Goal: Use online tool/utility: Utilize a website feature to perform a specific function

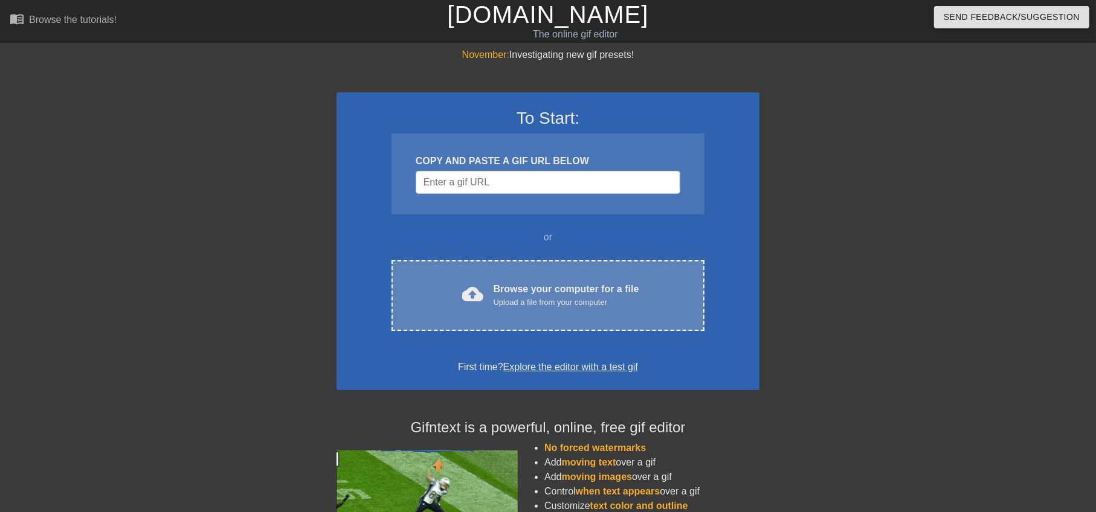
click at [493, 287] on div "Browse your computer for a file Upload a file from your computer" at bounding box center [566, 295] width 146 height 27
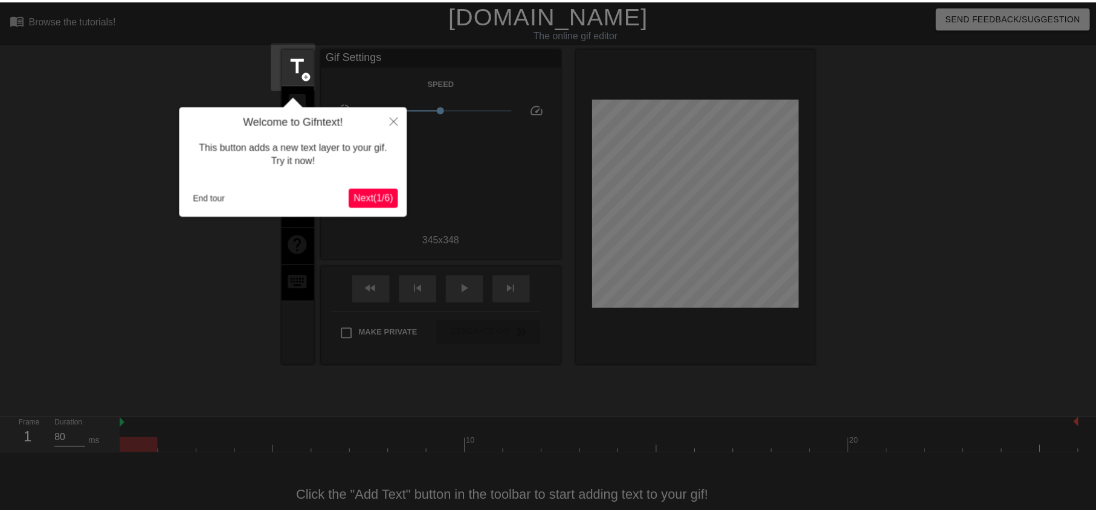
scroll to position [26, 0]
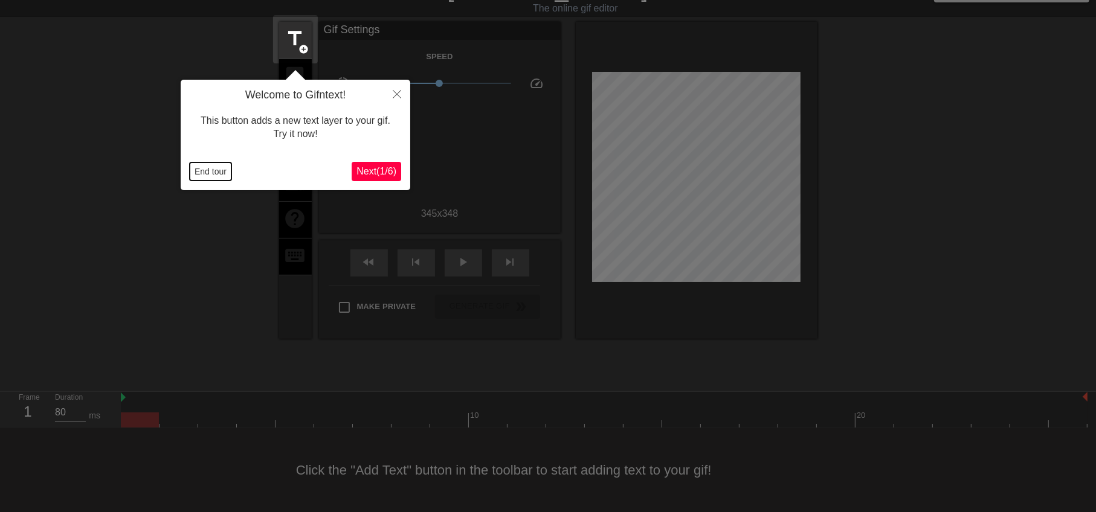
click at [197, 165] on button "End tour" at bounding box center [211, 171] width 42 height 18
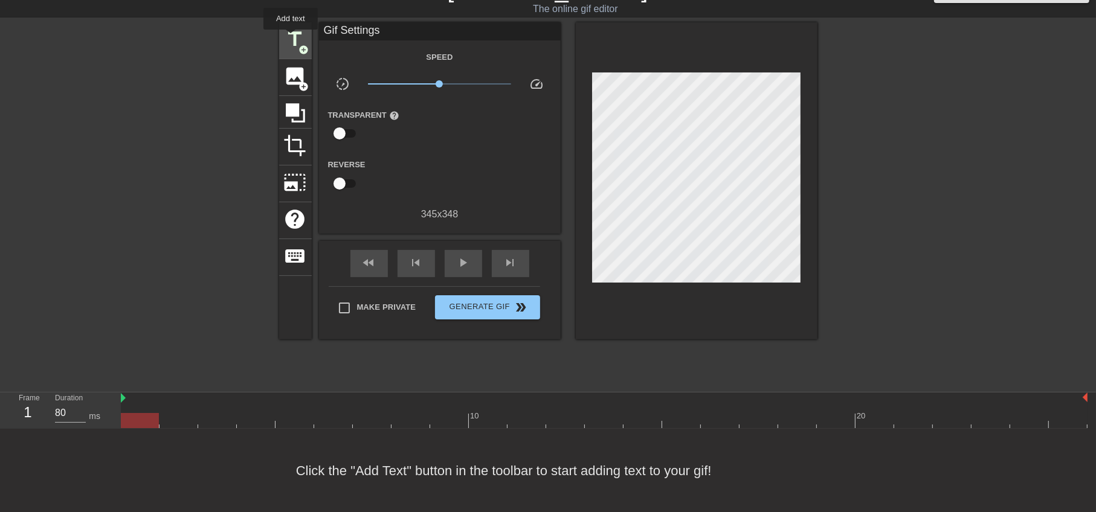
click at [291, 38] on span "title" at bounding box center [295, 39] width 23 height 23
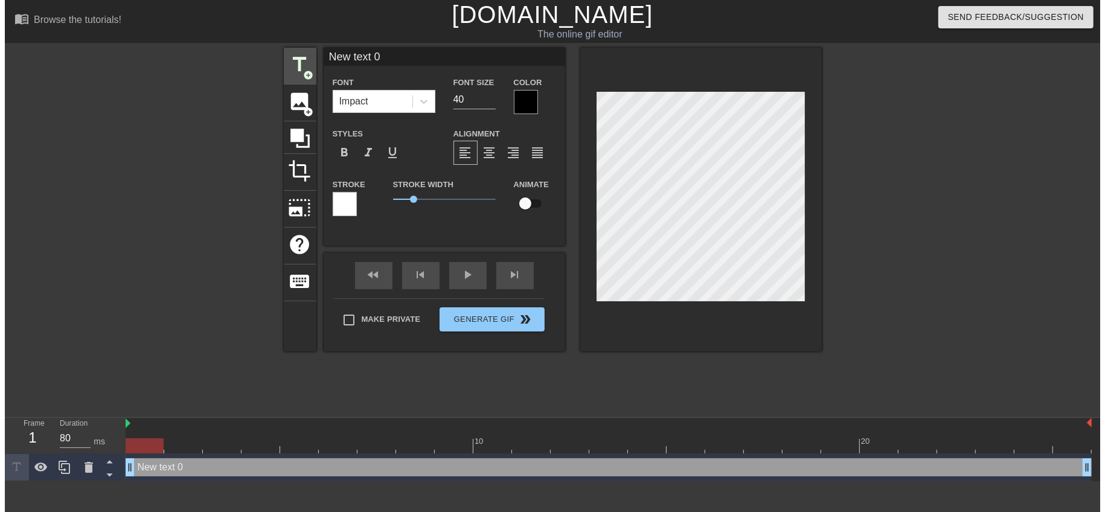
scroll to position [0, 0]
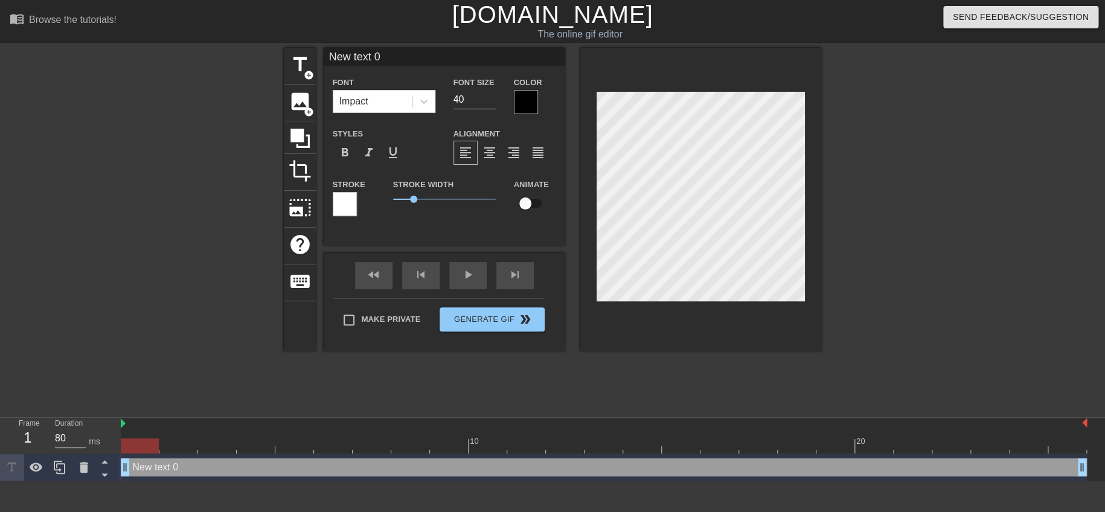
click at [531, 95] on div at bounding box center [526, 102] width 24 height 24
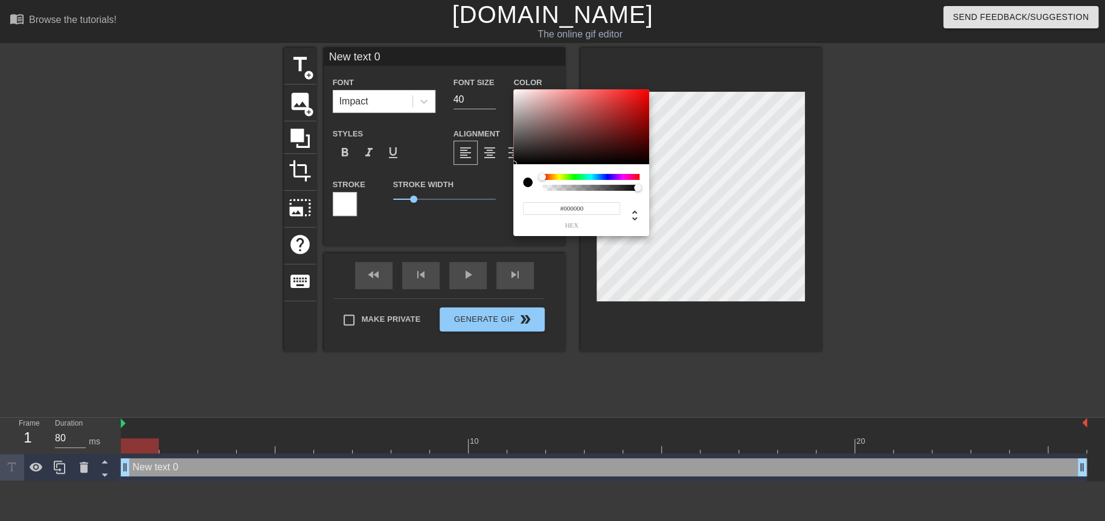
type input "#EB1010"
click at [640, 95] on div at bounding box center [581, 126] width 136 height 75
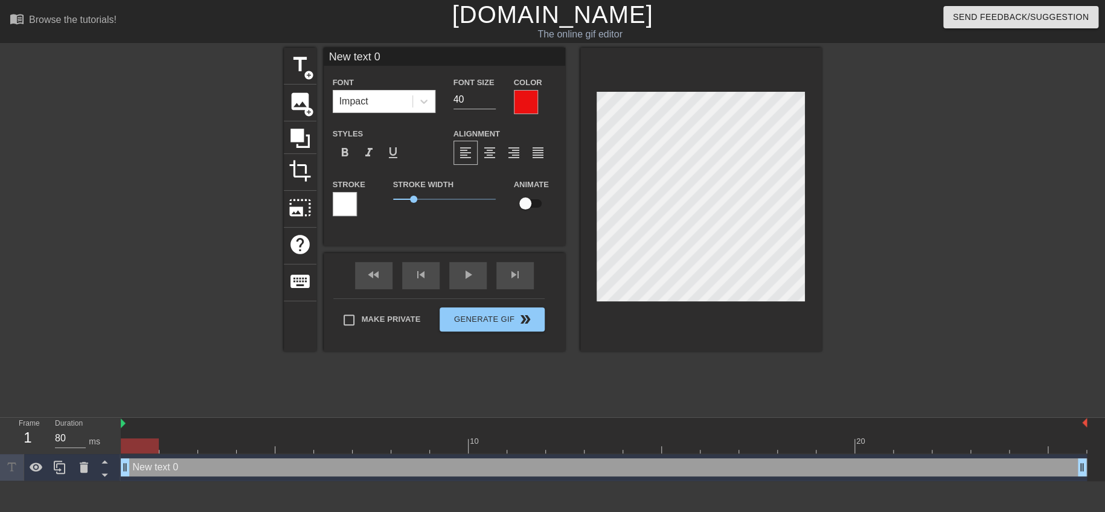
type input "SC全討回了 開心吧 text 0"
type textarea "SC全討回了 開心吧 text 0"
type input "SC全討回了 開心吧text 0"
type textarea "SC全討回了 開心吧text 0"
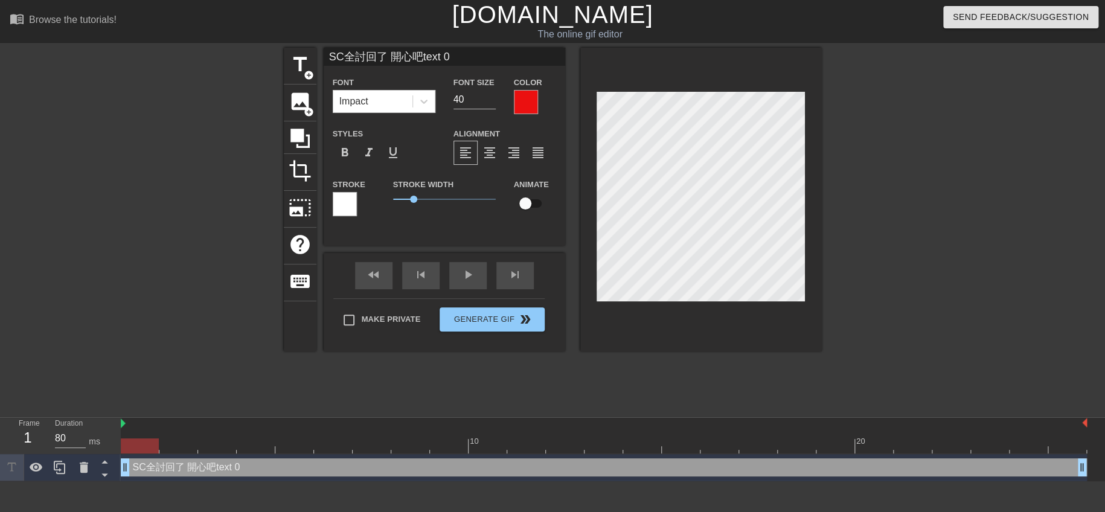
type input "SC全討回了 開心吧ext 0"
type textarea "SC全討回了 開心吧ext 0"
type input "SC全討回了 開心吧xt 0"
type textarea "SC全討回了 開心吧xt 0"
type input "SC全討回了 開心吧t 0"
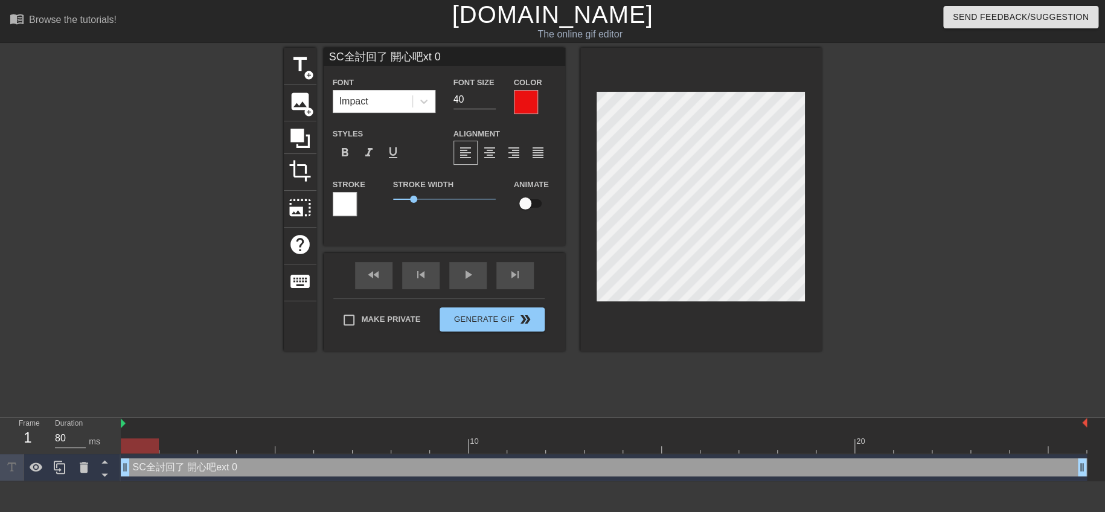
type textarea "SC全討回了 開心吧t 0"
type input "SC全討回了 開心吧 0"
type textarea "SC全討回了 開心吧 0"
type input "SC全討回了 開心吧0"
type textarea "SC全討回了 開心吧0"
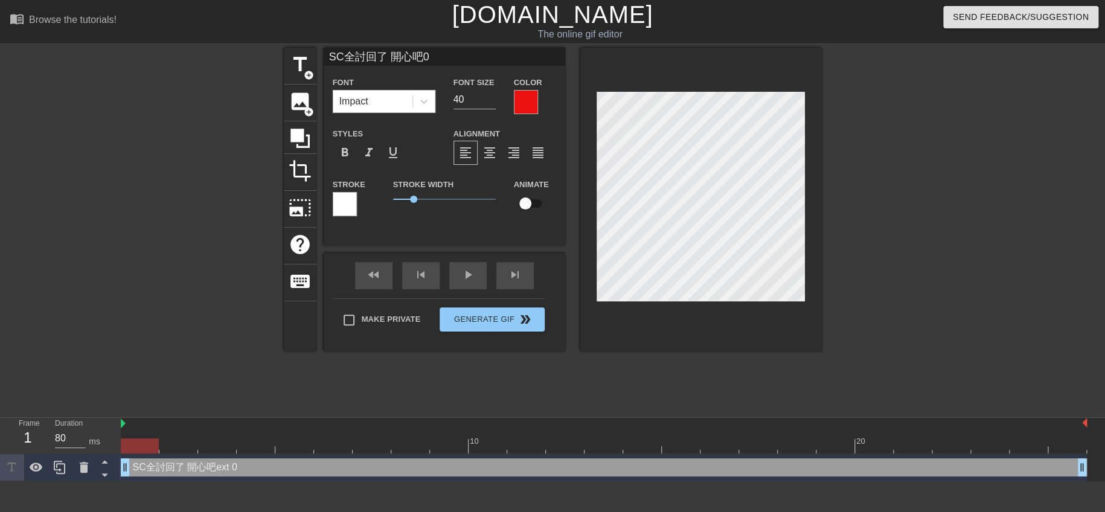
type input "SC全討回了 開心吧"
type textarea "SC全討回了 開心吧"
click at [350, 149] on span "format_bold" at bounding box center [345, 153] width 14 height 14
click at [492, 104] on input "39" at bounding box center [475, 99] width 42 height 19
click at [492, 104] on input "38" at bounding box center [475, 99] width 42 height 19
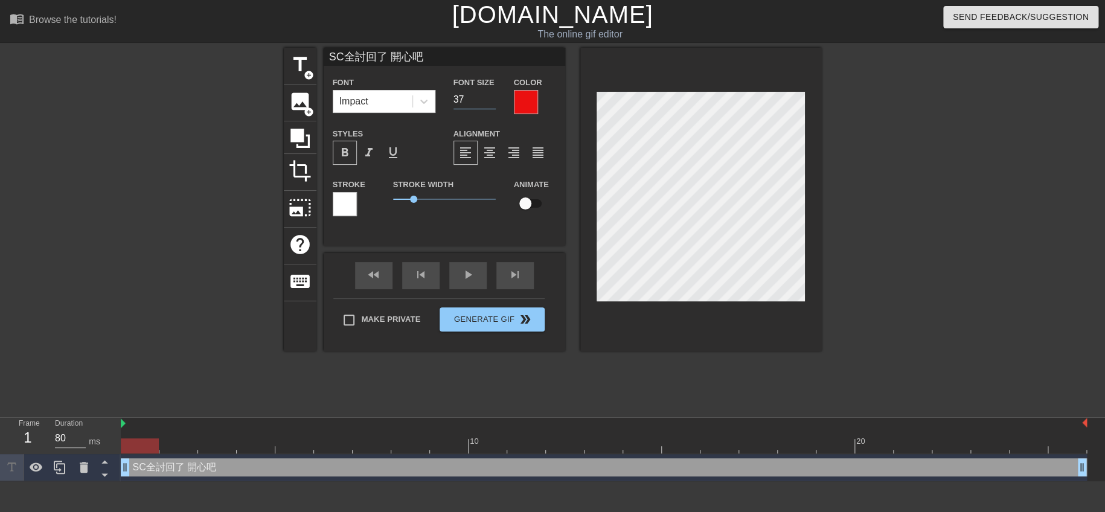
click at [492, 104] on input "37" at bounding box center [475, 99] width 42 height 19
click at [492, 104] on input "36" at bounding box center [475, 99] width 42 height 19
type input "35"
click at [492, 104] on input "35" at bounding box center [475, 99] width 42 height 19
click at [906, 290] on div at bounding box center [926, 229] width 181 height 362
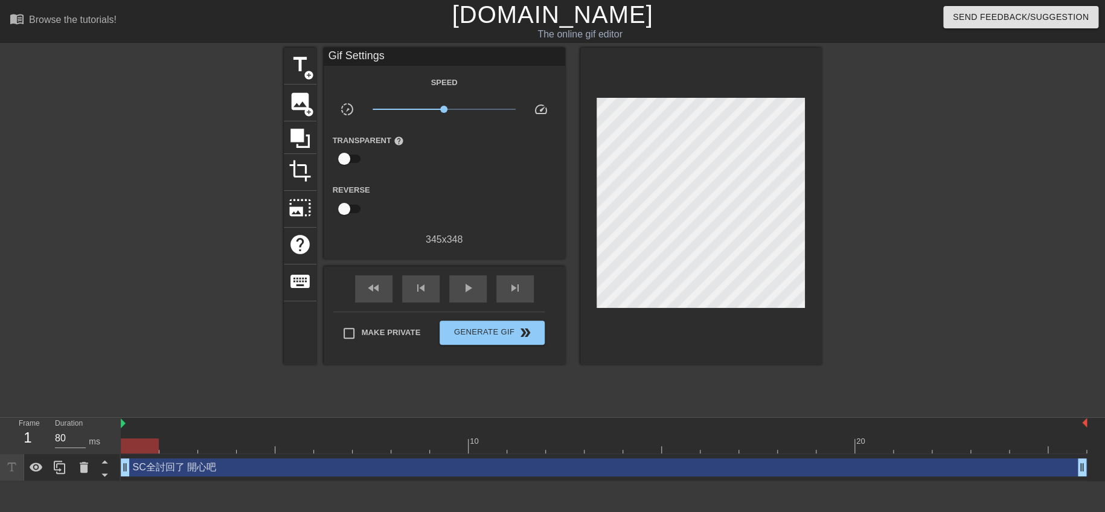
click at [864, 264] on div at bounding box center [926, 229] width 181 height 362
click at [383, 328] on span "Make Private" at bounding box center [391, 333] width 59 height 12
click at [362, 328] on input "Make Private" at bounding box center [348, 333] width 25 height 25
checkbox input "true"
click at [461, 288] on span "play_arrow" at bounding box center [468, 288] width 14 height 14
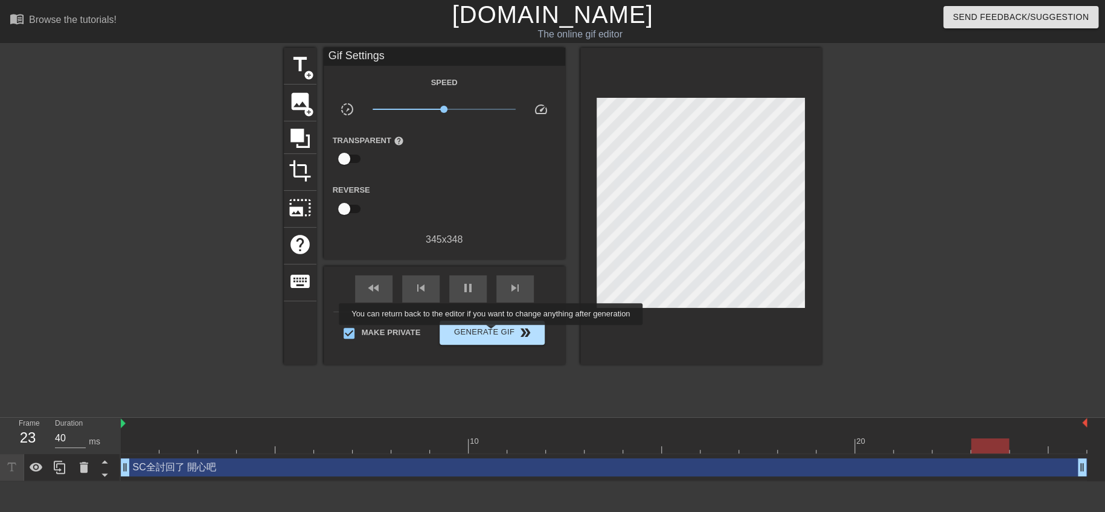
type input "80"
click at [492, 333] on span "Generate Gif double_arrow" at bounding box center [492, 333] width 95 height 14
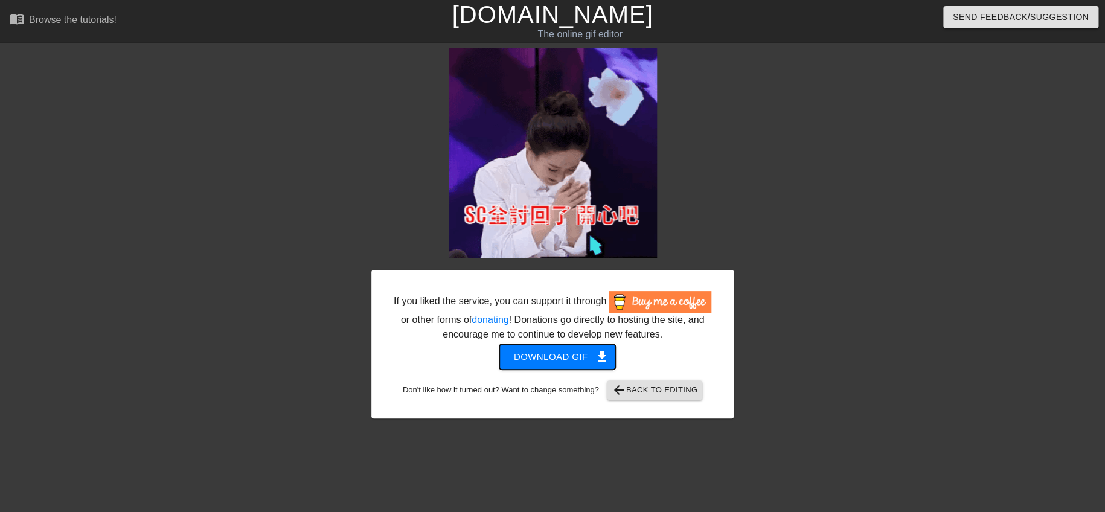
click at [542, 356] on span "Download gif get_app" at bounding box center [558, 357] width 88 height 16
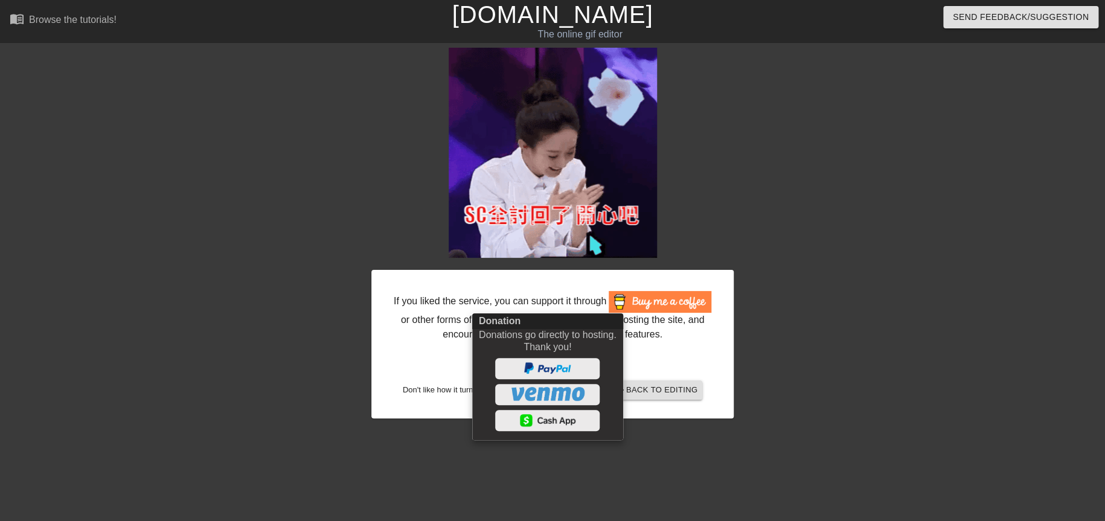
drag, startPoint x: 283, startPoint y: 393, endPoint x: 34, endPoint y: 303, distance: 265.2
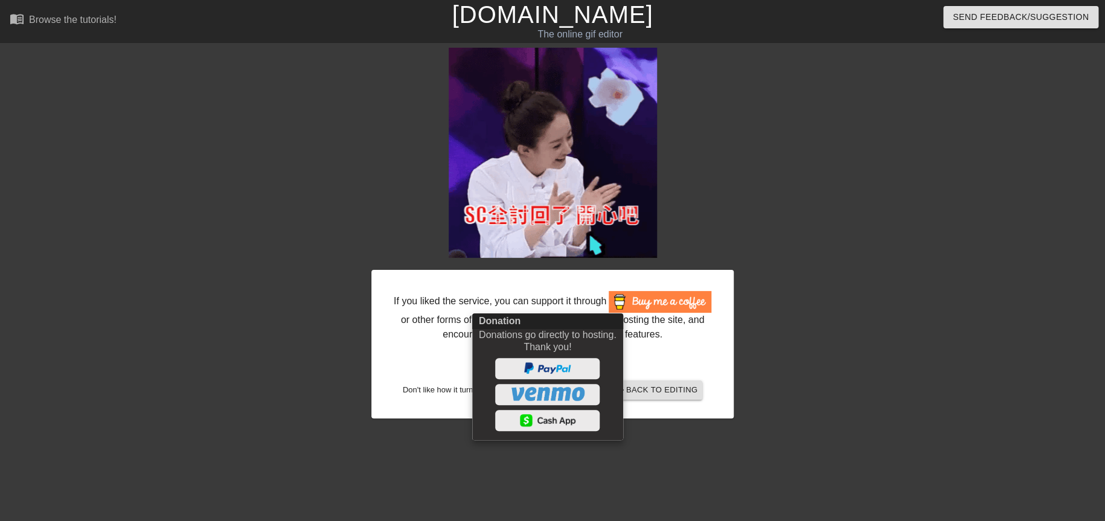
click at [283, 393] on div at bounding box center [552, 260] width 1105 height 521
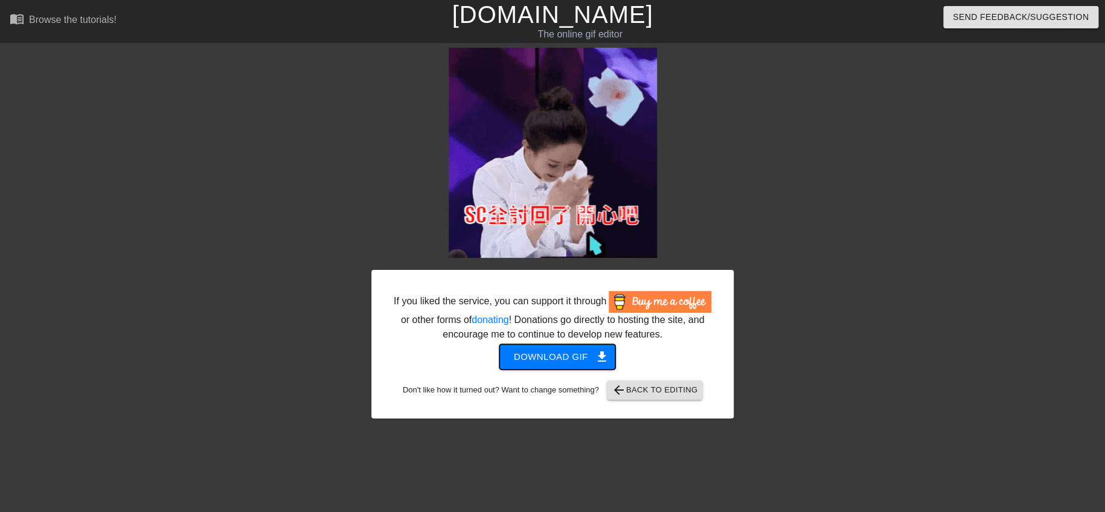
click at [558, 359] on span "Download gif get_app" at bounding box center [558, 357] width 88 height 16
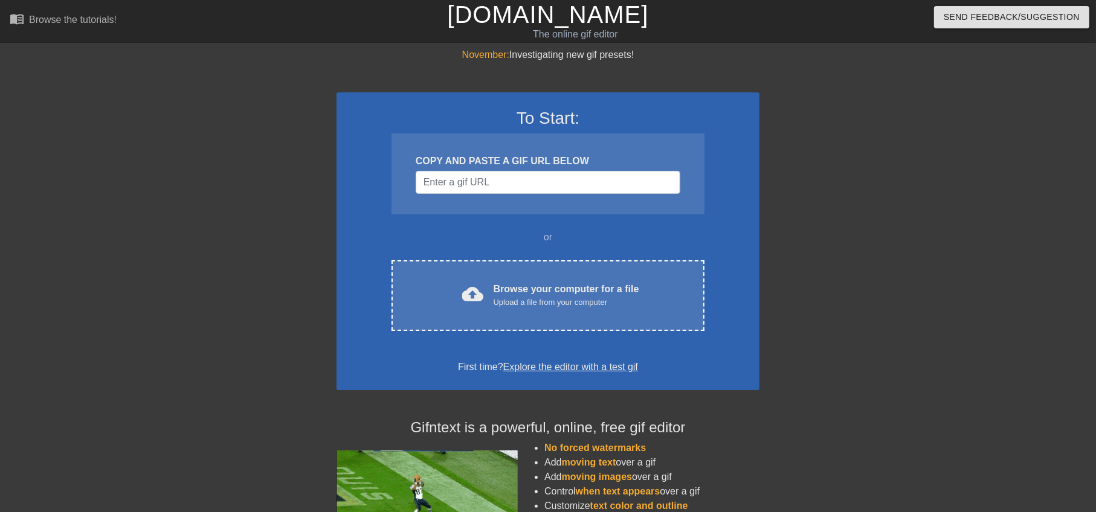
click at [858, 188] on div at bounding box center [864, 229] width 181 height 362
